Goal: Task Accomplishment & Management: Manage account settings

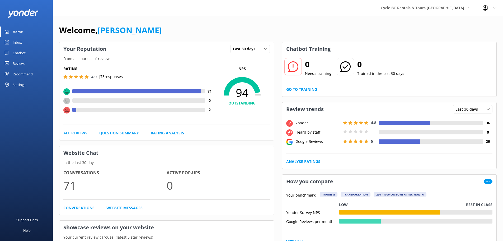
click at [72, 133] on link "All Reviews" at bounding box center [75, 133] width 24 height 6
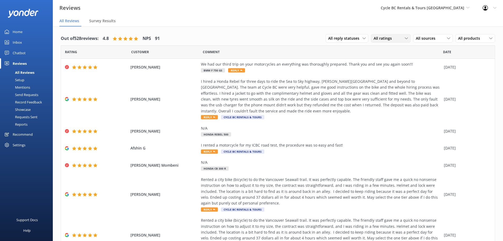
click at [380, 40] on span "All ratings" at bounding box center [384, 38] width 21 height 6
click at [382, 79] on div "Detractors" at bounding box center [391, 81] width 24 height 5
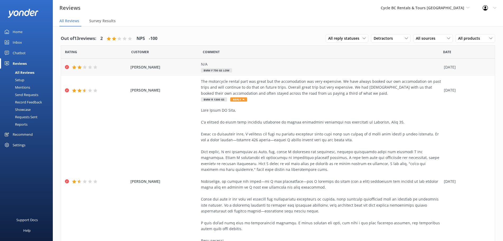
click at [87, 70] on div "[PERSON_NAME] N/A BMW F 750 GS Low [DATE]" at bounding box center [278, 67] width 434 height 17
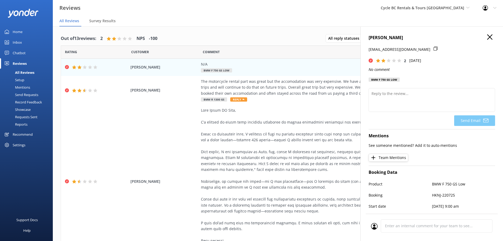
click at [487, 39] on icon at bounding box center [489, 36] width 5 height 5
